Goal: Transaction & Acquisition: Purchase product/service

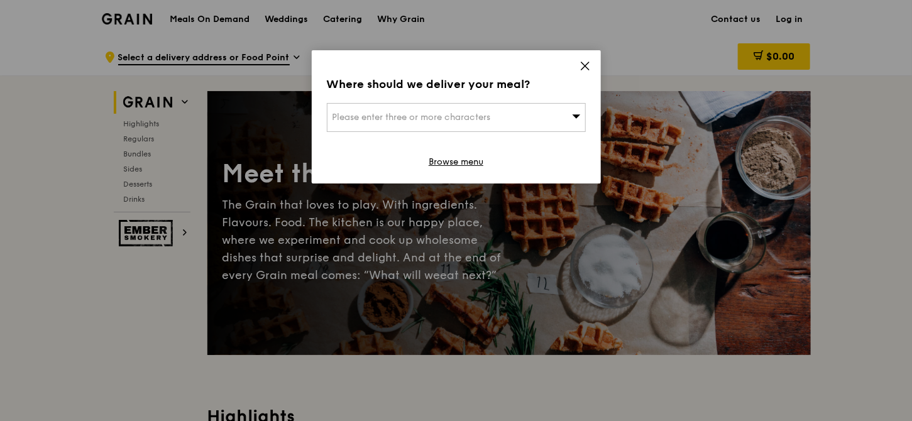
click at [586, 65] on icon at bounding box center [584, 65] width 11 height 11
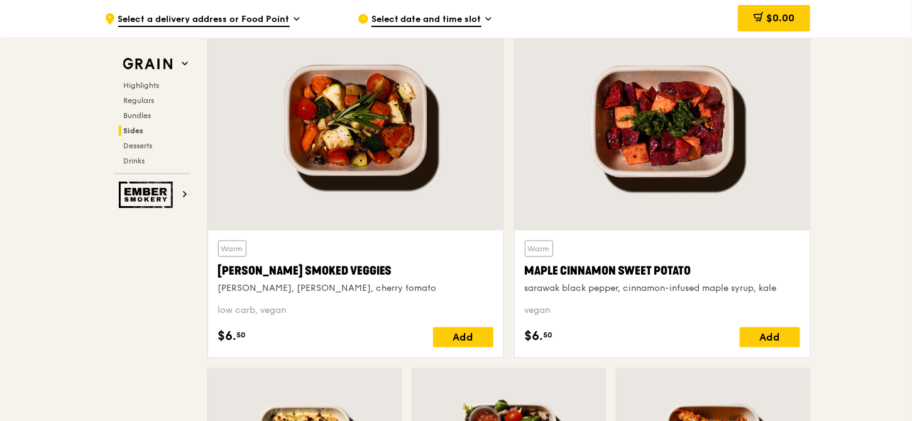
scroll to position [3267, 0]
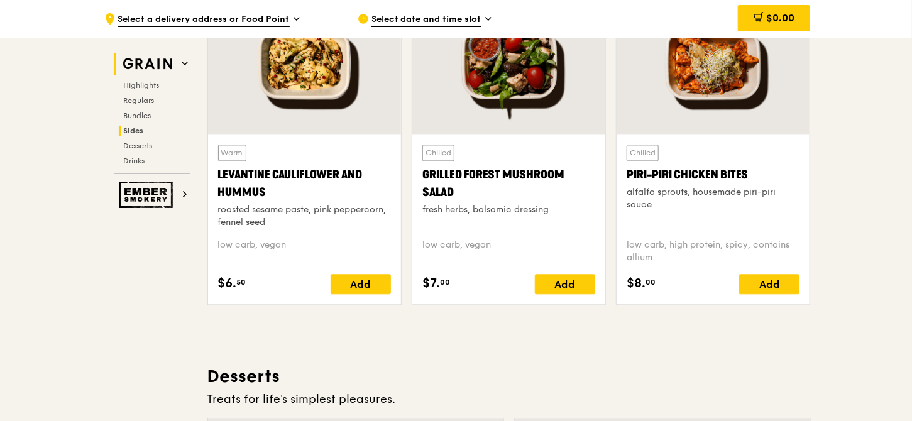
click at [167, 55] on img at bounding box center [148, 64] width 58 height 23
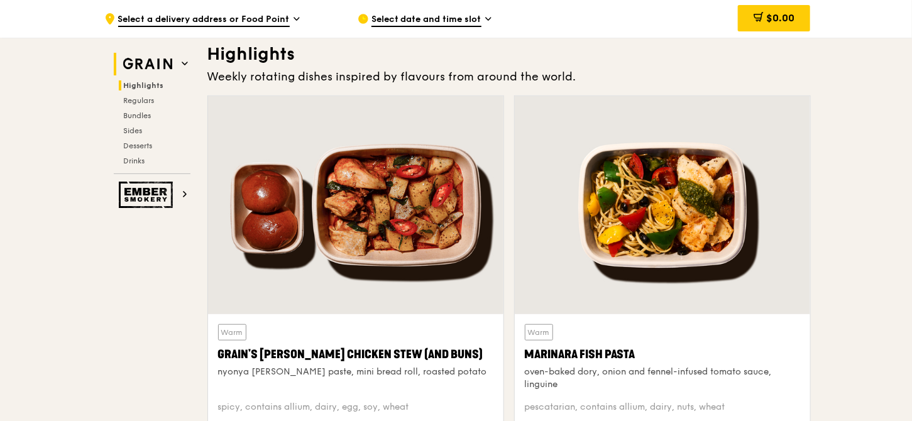
scroll to position [354, 0]
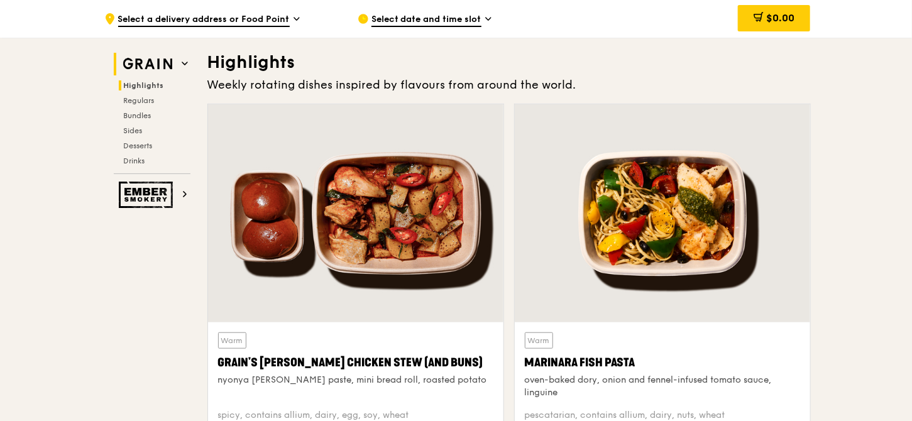
click at [159, 66] on img at bounding box center [148, 64] width 58 height 23
click at [184, 60] on icon at bounding box center [185, 63] width 6 height 6
click at [151, 102] on span "Regulars" at bounding box center [140, 100] width 33 height 9
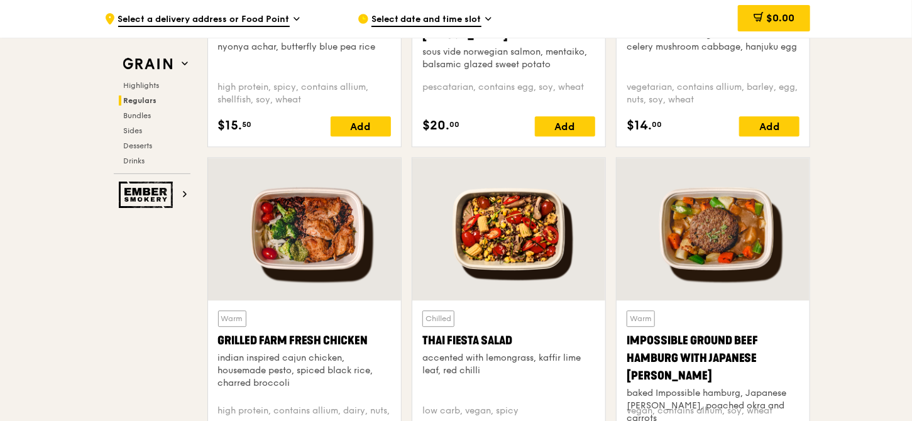
scroll to position [1517, 0]
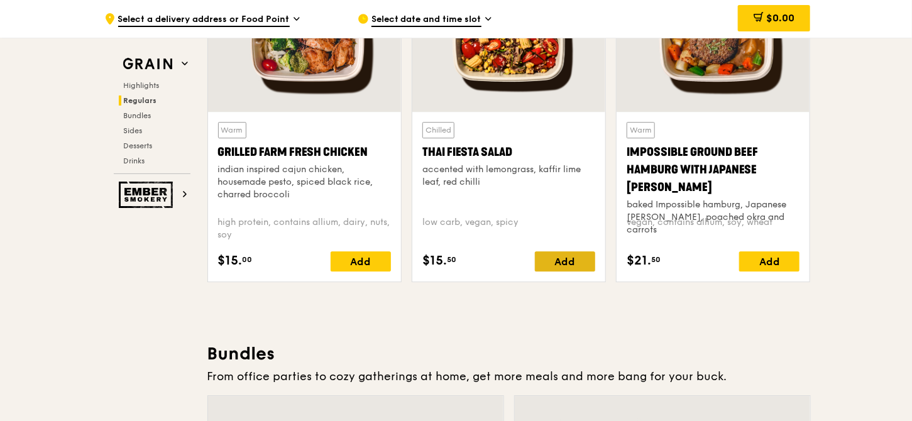
click at [574, 255] on div "Add" at bounding box center [565, 261] width 60 height 20
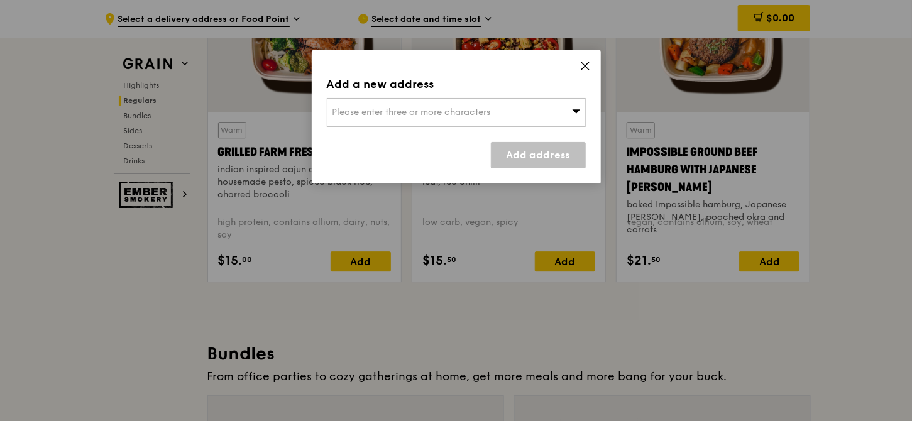
click at [577, 110] on icon at bounding box center [576, 111] width 8 height 4
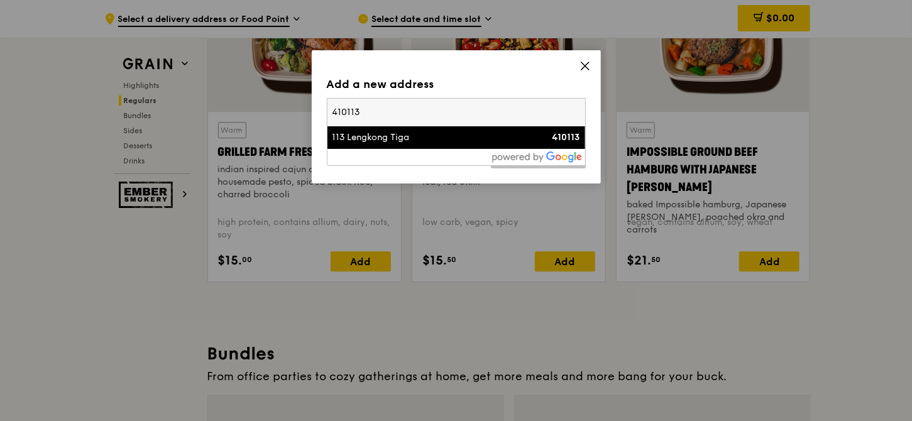
type input "410113"
click at [480, 133] on div "113 Lengkong Tiga" at bounding box center [425, 137] width 186 height 13
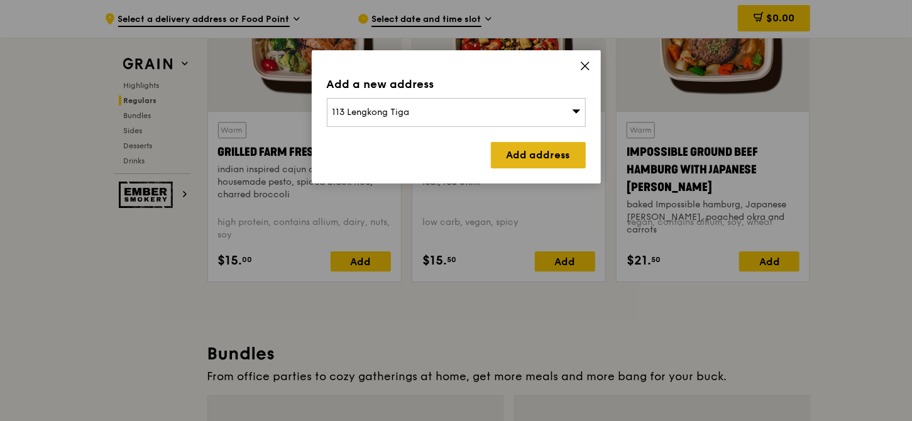
click at [533, 156] on link "Add address" at bounding box center [538, 155] width 95 height 26
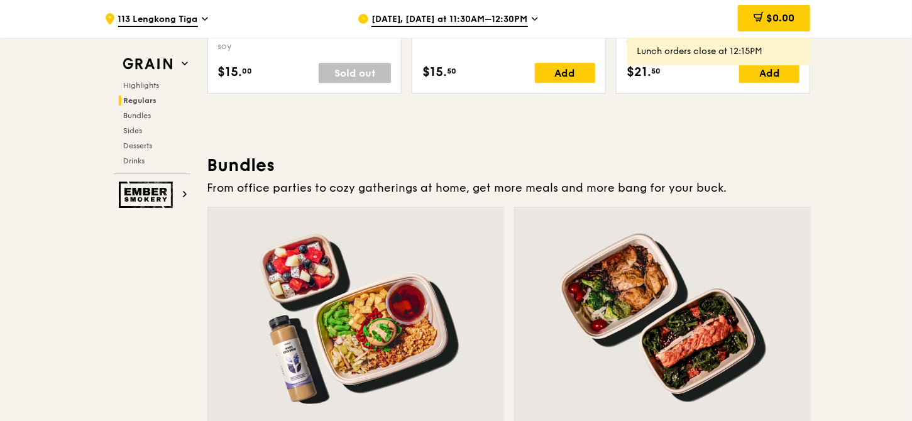
scroll to position [1769, 0]
click at [144, 81] on span "Highlights" at bounding box center [144, 85] width 40 height 9
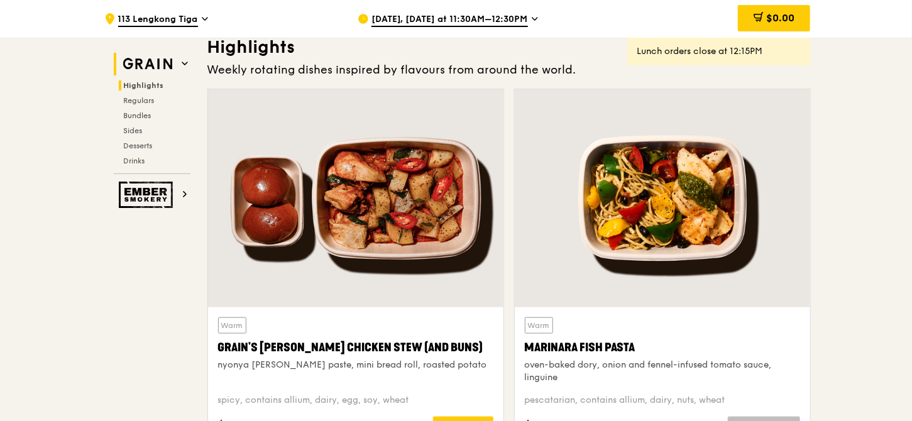
scroll to position [354, 0]
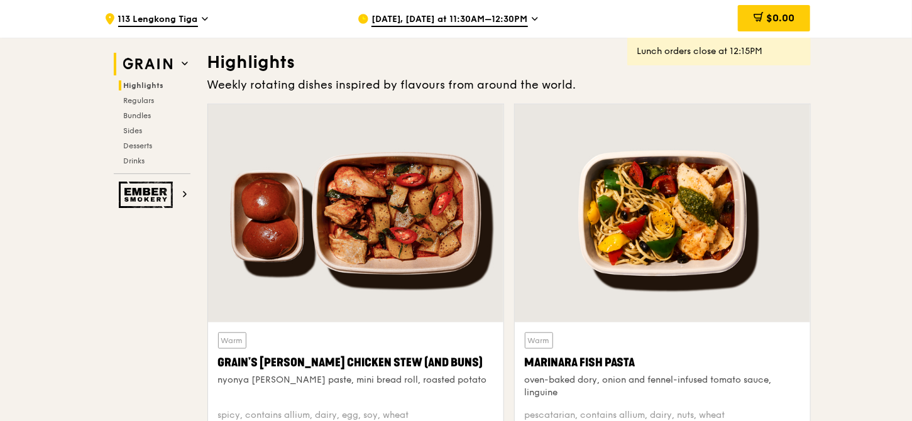
click at [155, 67] on img at bounding box center [148, 64] width 58 height 23
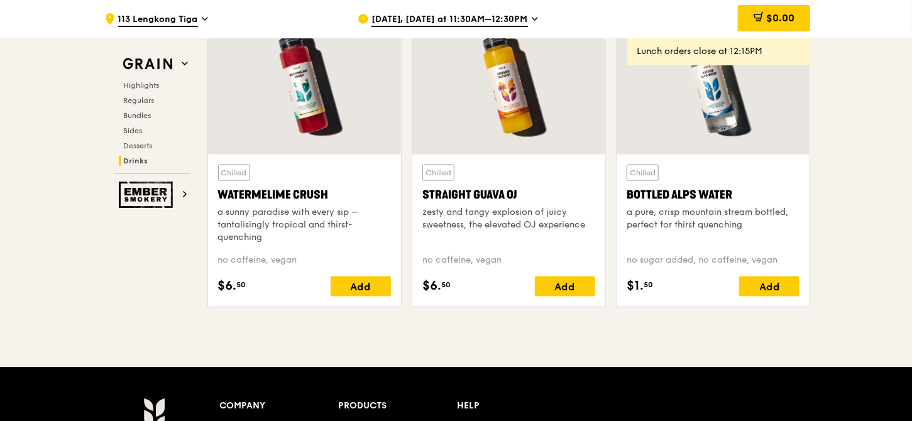
scroll to position [5340, 0]
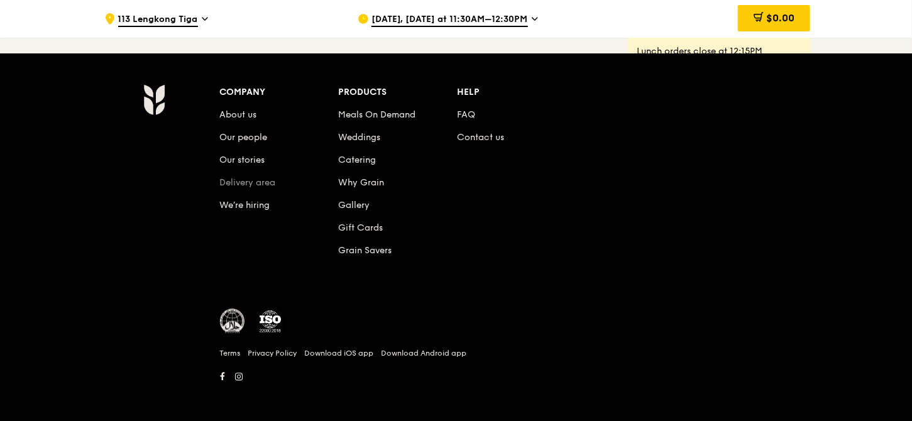
click at [268, 183] on link "Delivery area" at bounding box center [248, 182] width 56 height 11
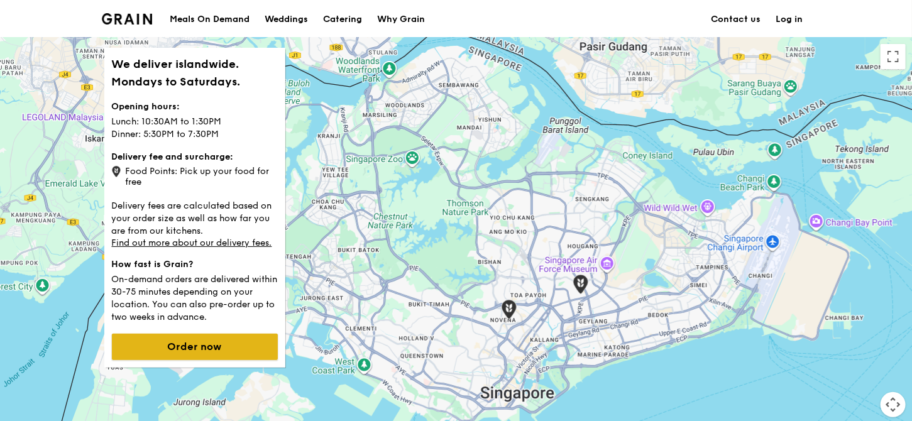
click at [229, 346] on button "Order now" at bounding box center [195, 347] width 166 height 26
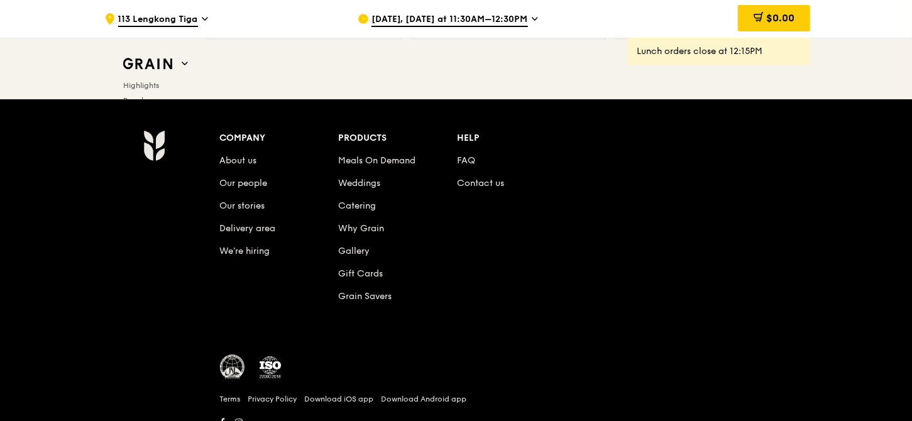
scroll to position [5340, 0]
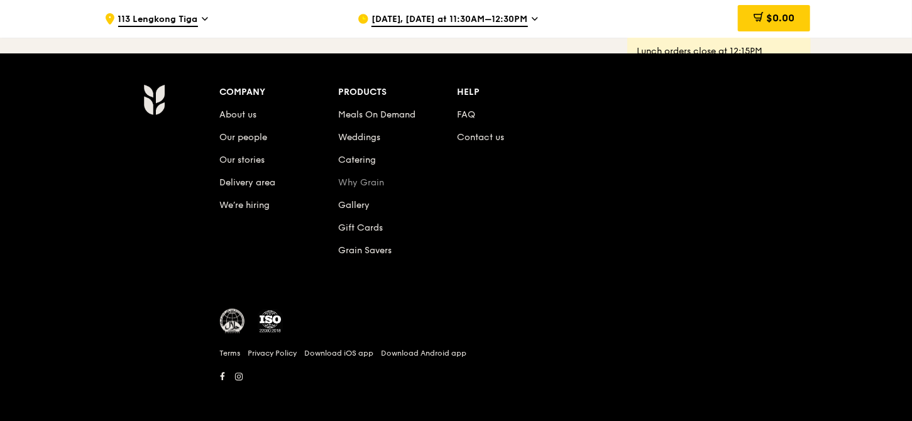
click at [363, 178] on link "Why Grain" at bounding box center [361, 182] width 46 height 11
click at [364, 155] on link "Catering" at bounding box center [357, 160] width 38 height 11
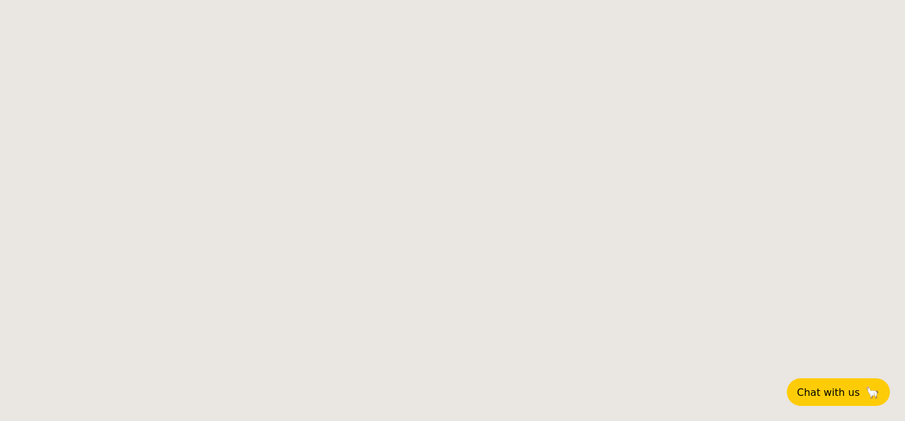
select select
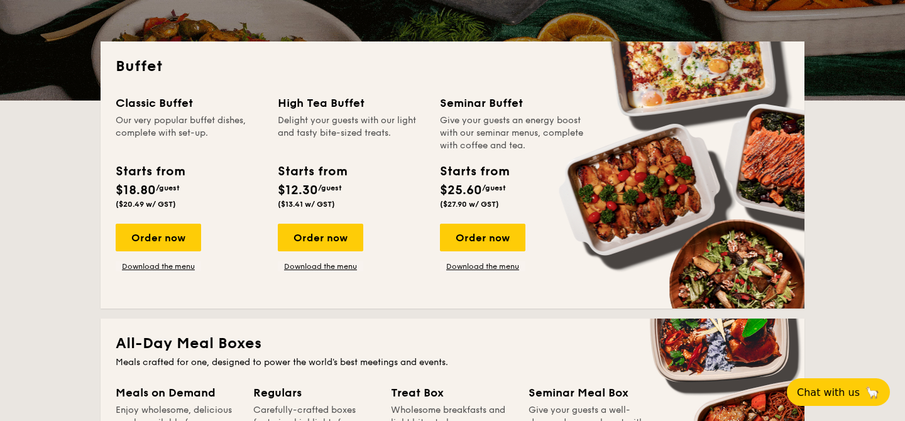
scroll to position [565, 0]
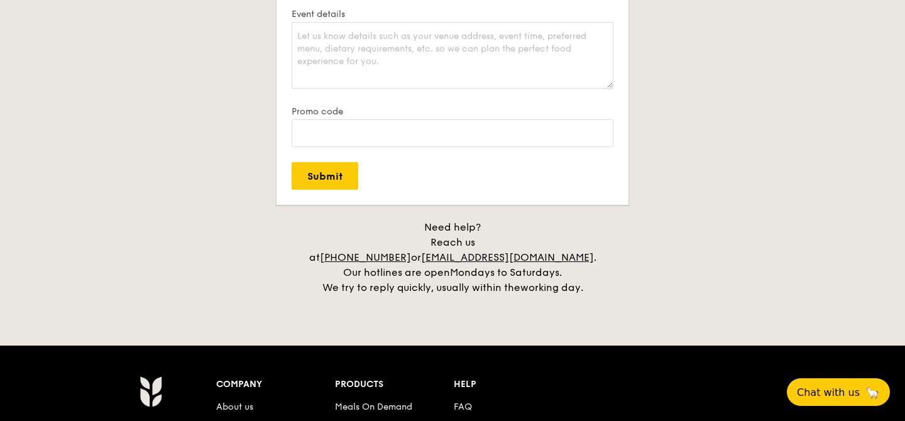
scroll to position [2702, 0]
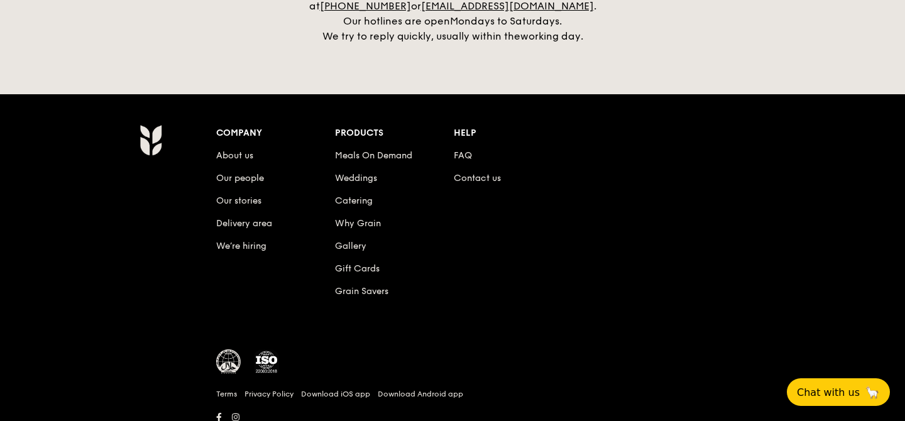
click at [359, 142] on li "Meals On Demand" at bounding box center [394, 153] width 119 height 23
click at [360, 150] on link "Meals On Demand" at bounding box center [373, 155] width 77 height 11
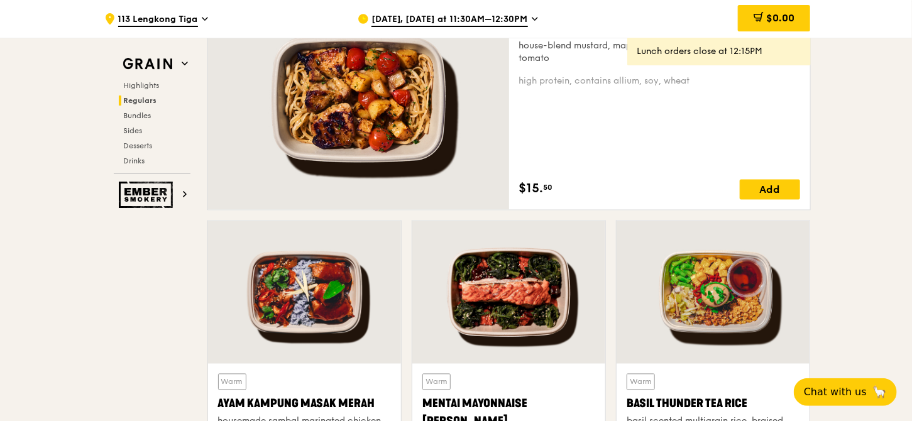
scroll to position [1005, 0]
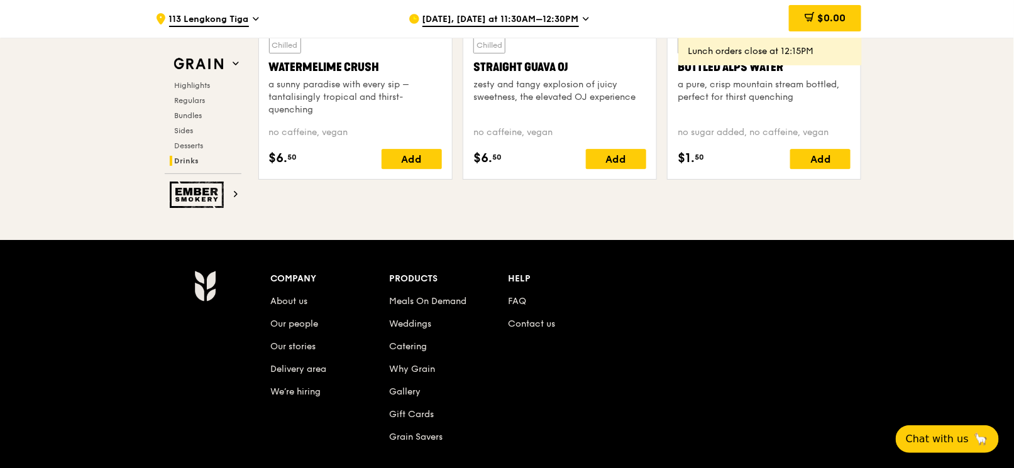
scroll to position [5295, 0]
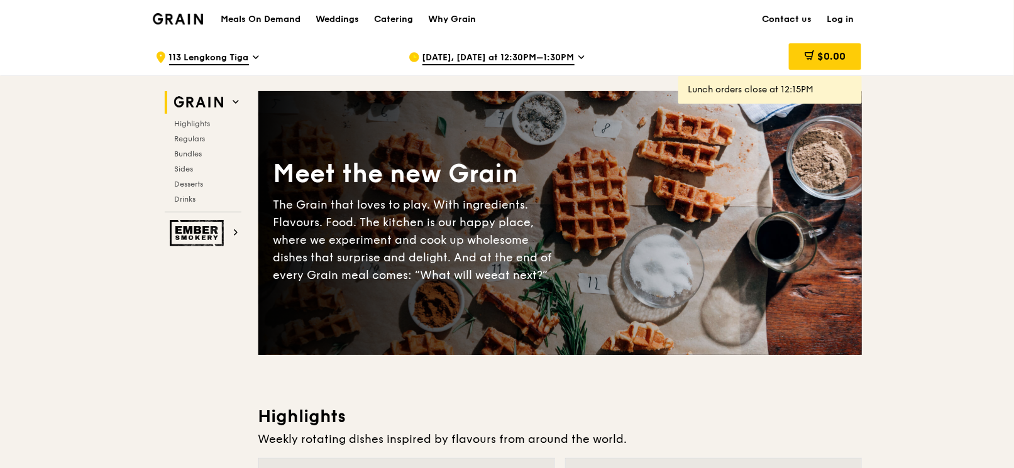
scroll to position [349, 0]
